Goal: Download file/media

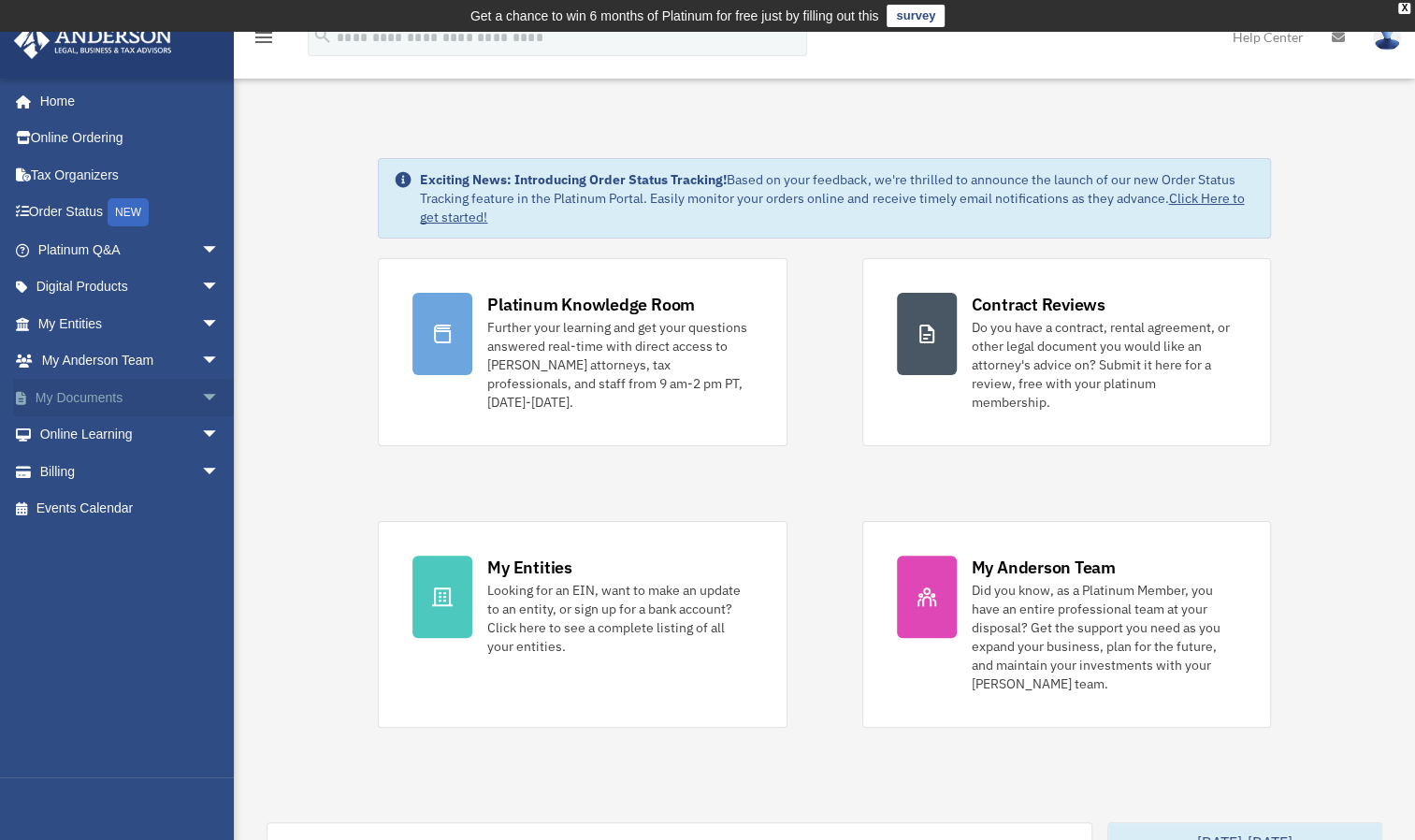
click at [102, 397] on link "My Documents arrow_drop_down" at bounding box center [131, 397] width 235 height 38
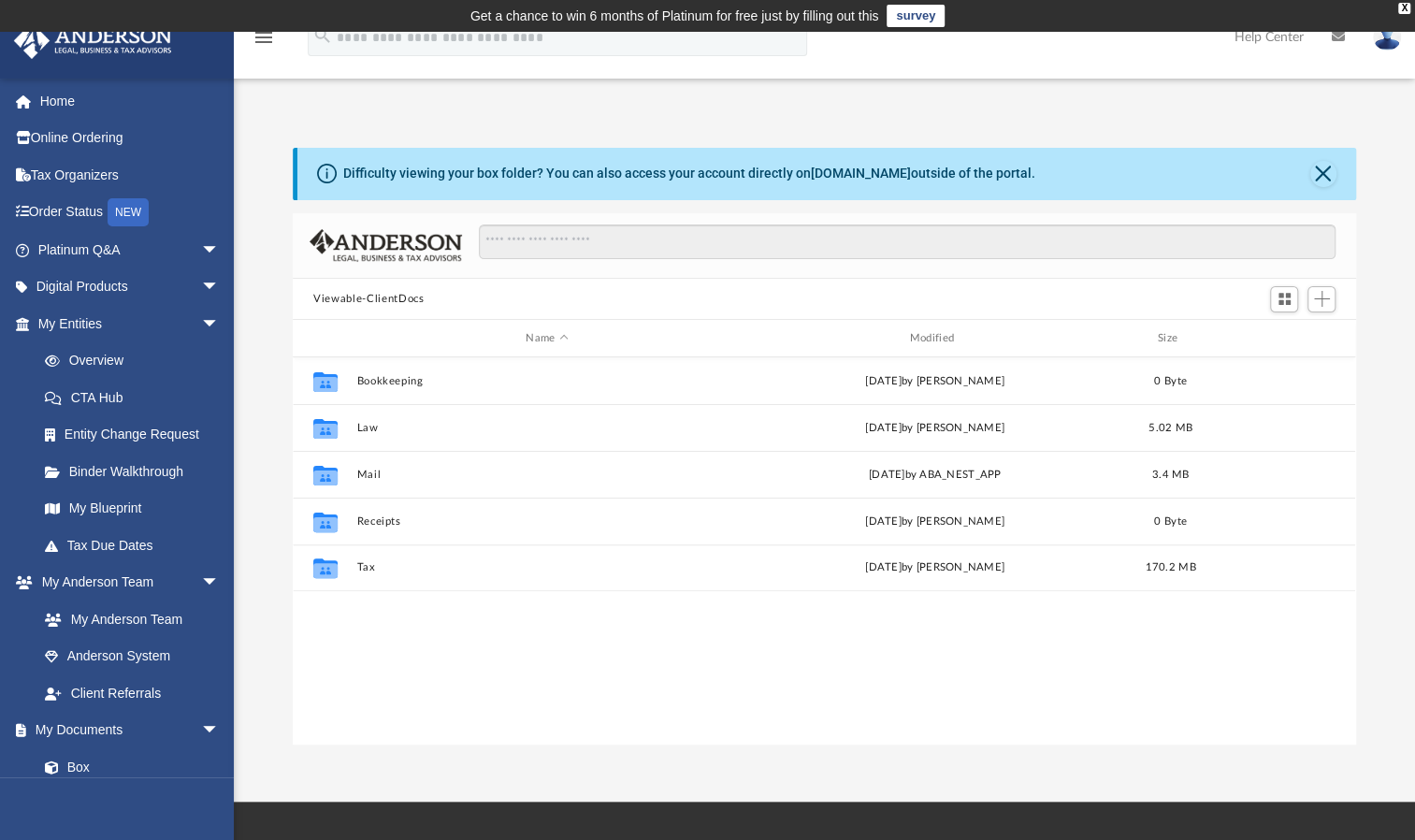
scroll to position [411, 1048]
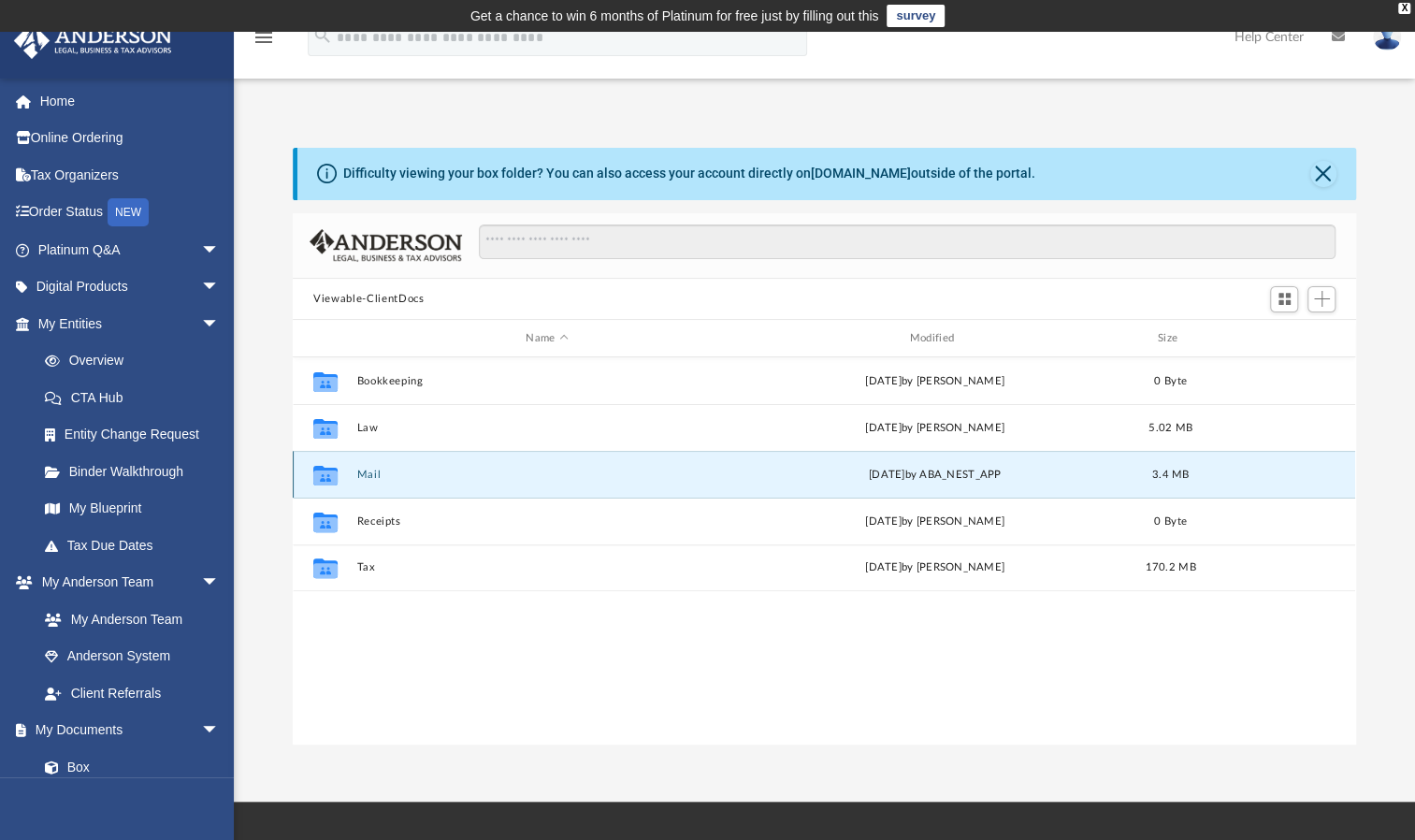
click at [378, 472] on button "Mail" at bounding box center [547, 474] width 380 height 12
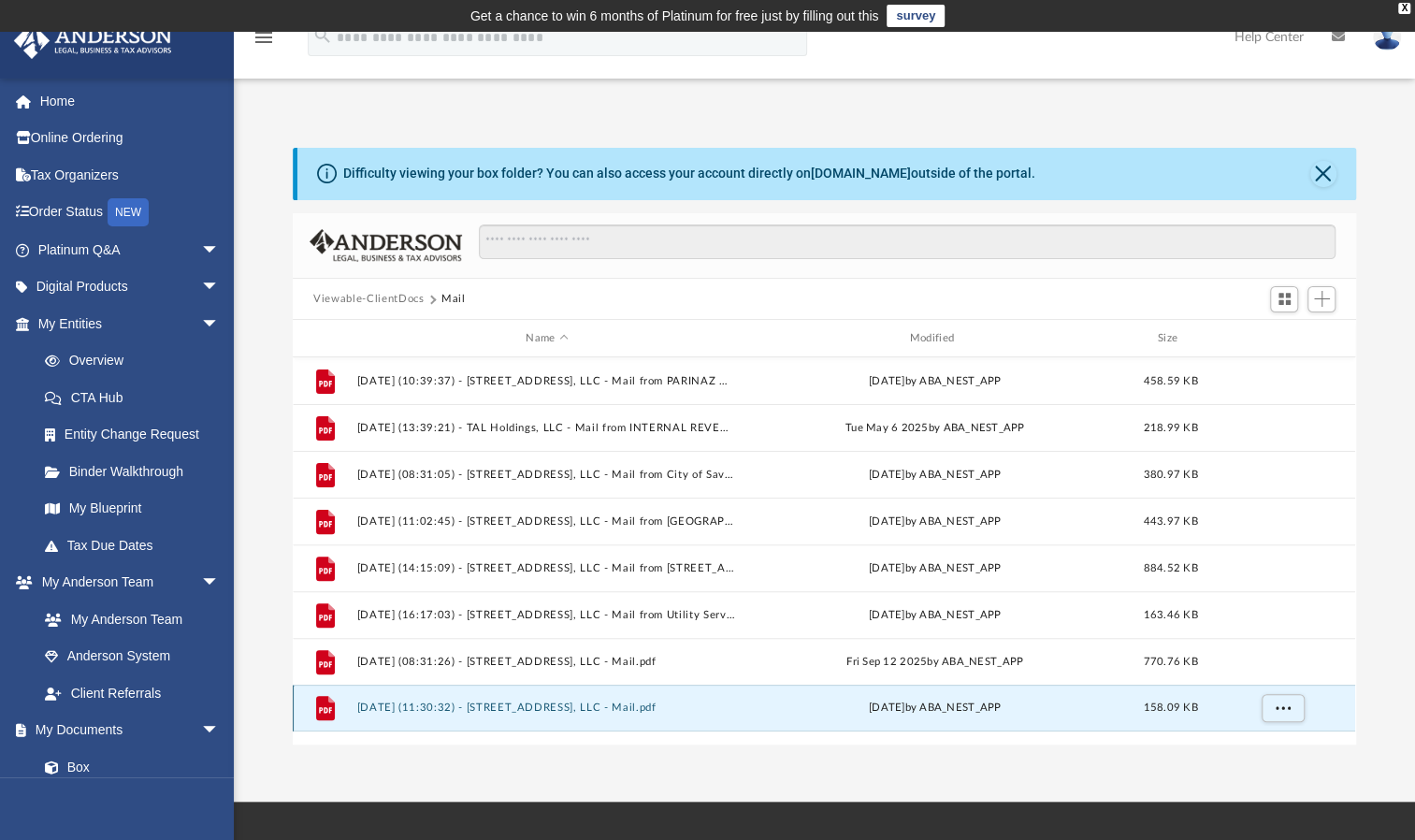
click at [520, 708] on button "[DATE] (11:30:32) - [STREET_ADDRESS], LLC - Mail.pdf" at bounding box center [547, 708] width 380 height 12
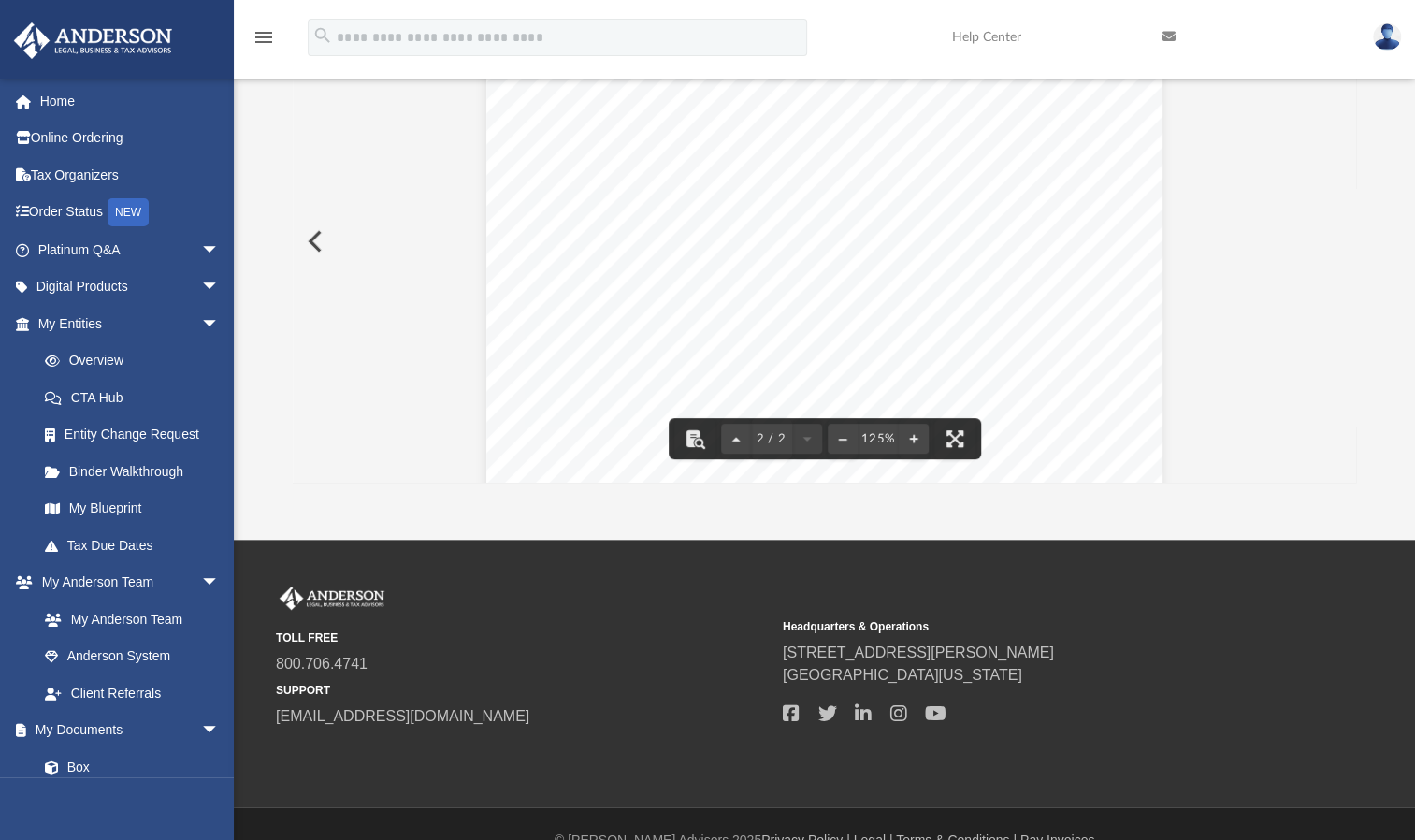
scroll to position [831, 0]
click at [939, 184] on div "Page 2" at bounding box center [825, 469] width 677 height 838
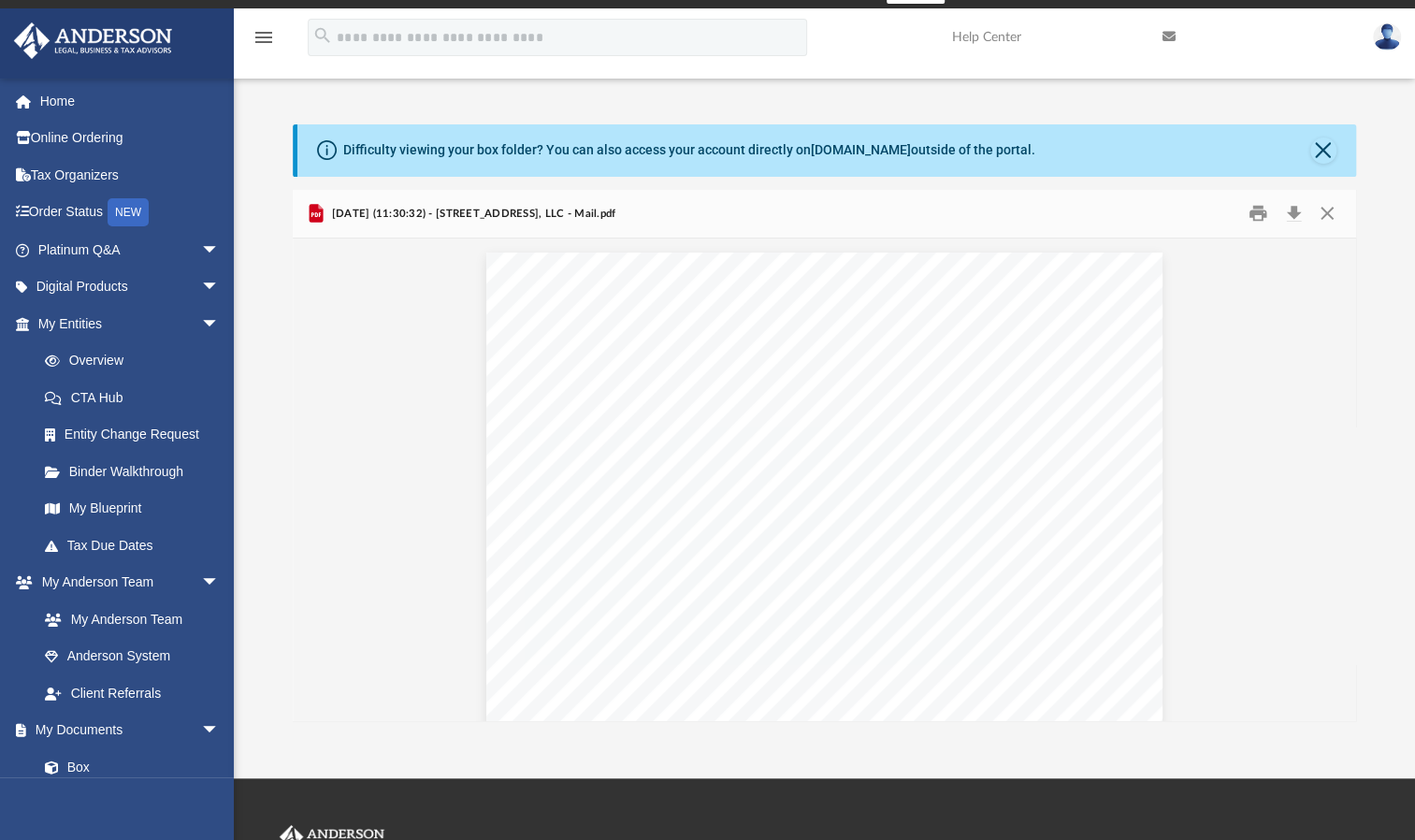
scroll to position [0, 0]
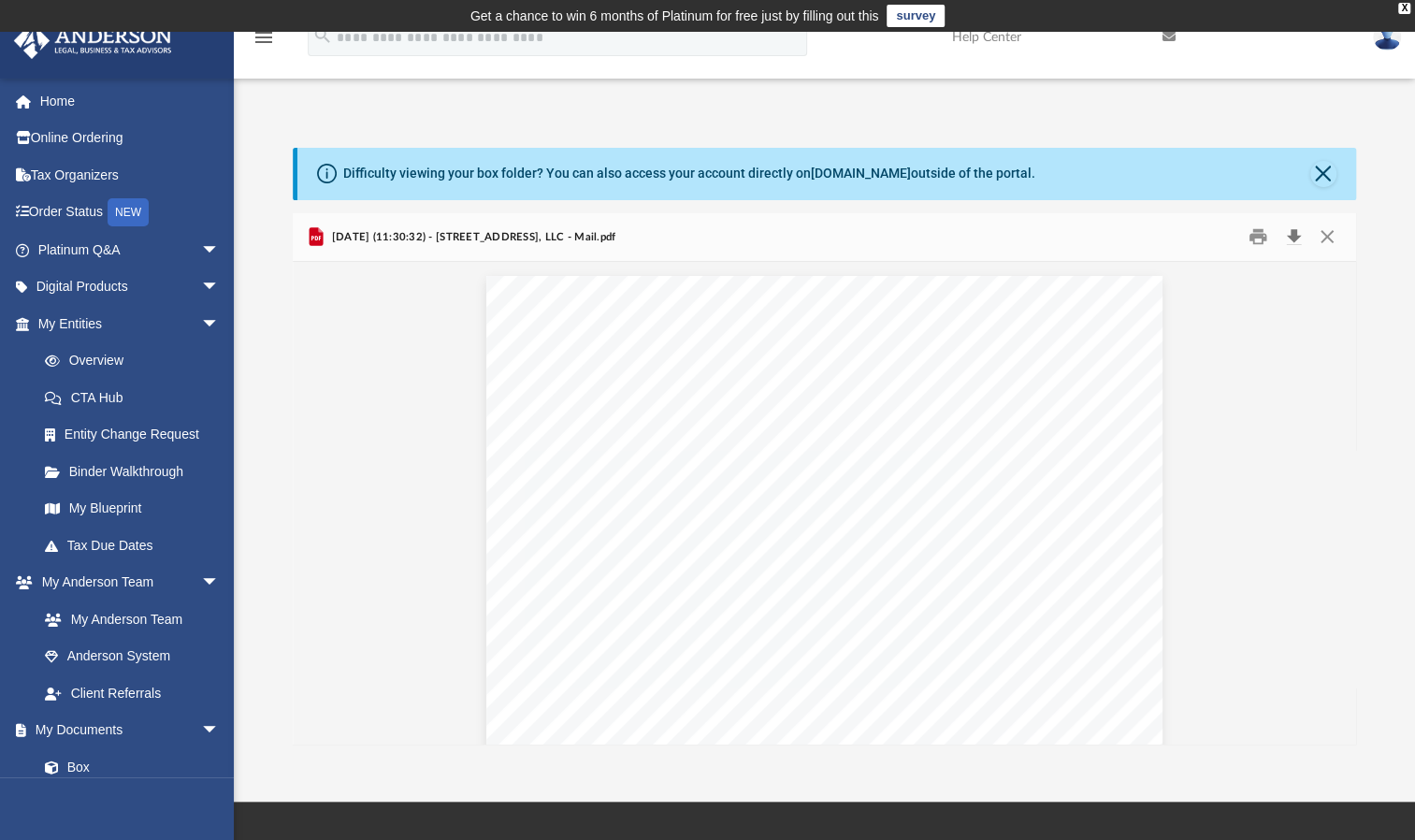
click at [1295, 238] on button "Download" at bounding box center [1294, 237] width 34 height 29
